Goal: Information Seeking & Learning: Learn about a topic

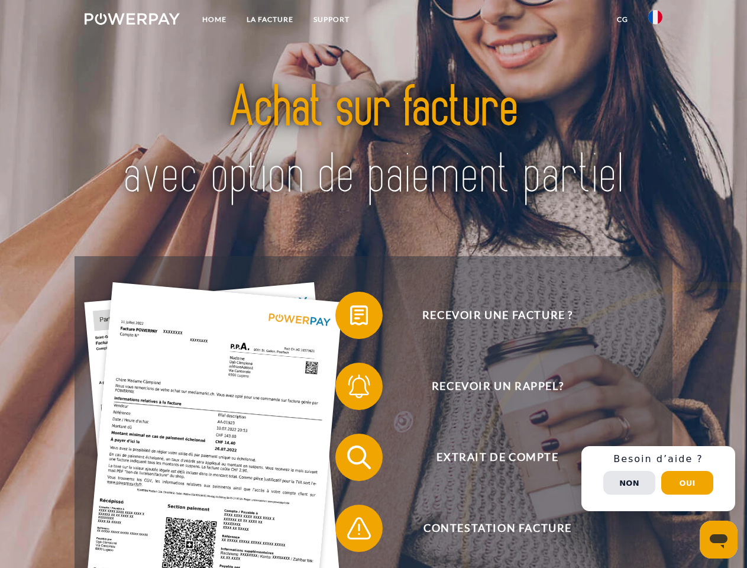
click at [132, 21] on img at bounding box center [132, 19] width 95 height 12
click at [655, 21] on img at bounding box center [655, 17] width 14 height 14
click at [622, 20] on link "CG" at bounding box center [622, 19] width 31 height 21
click at [350, 318] on span at bounding box center [341, 315] width 59 height 59
click at [350, 389] on span at bounding box center [341, 386] width 59 height 59
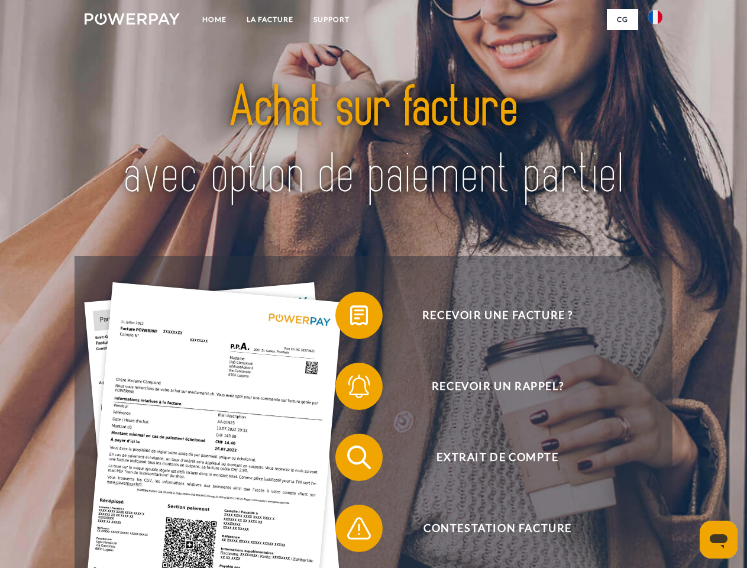
click at [350, 460] on span at bounding box center [341, 457] width 59 height 59
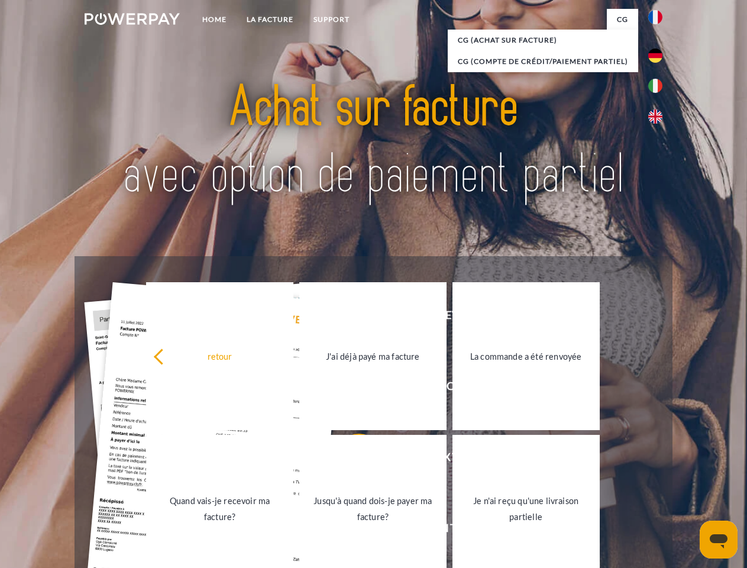
click at [350, 530] on link "Jusqu'à quand dois-je payer ma facture?" at bounding box center [372, 509] width 147 height 148
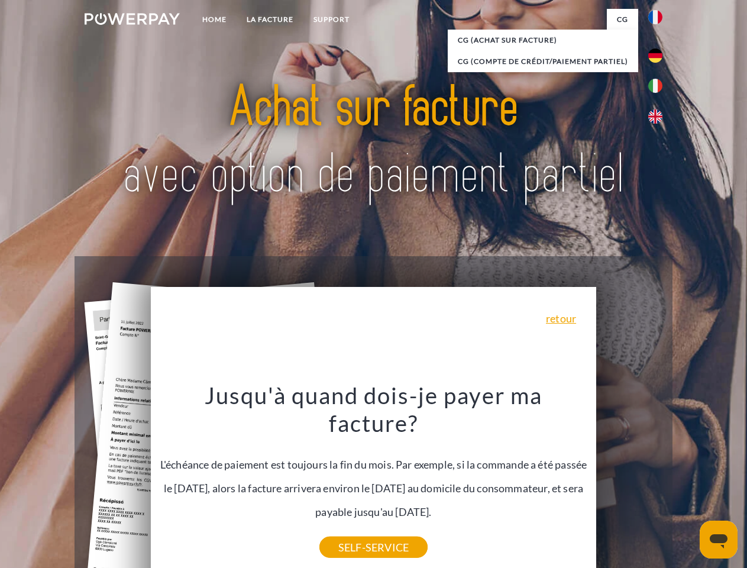
click at [658, 478] on div "Recevoir une facture ? Recevoir un rappel? Extrait de compte retour" at bounding box center [373, 492] width 597 height 473
click at [629, 481] on span "Extrait de compte" at bounding box center [497, 456] width 290 height 47
click at [687, 483] on header "Home LA FACTURE Support" at bounding box center [373, 408] width 747 height 817
